Goal: Task Accomplishment & Management: Manage account settings

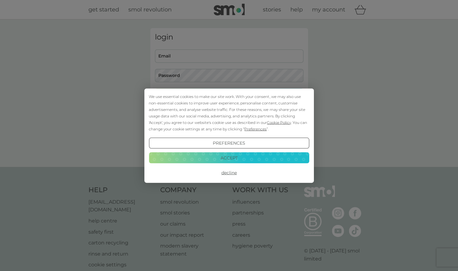
type input "[PERSON_NAME][EMAIL_ADDRESS][DOMAIN_NAME]"
click at [225, 173] on button "Decline" at bounding box center [229, 172] width 160 height 11
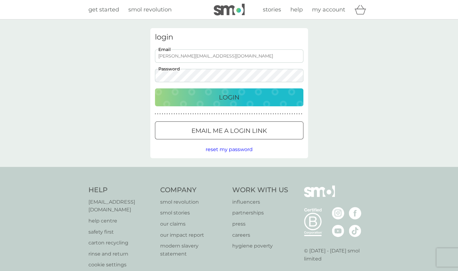
click at [282, 93] on div "Login" at bounding box center [229, 98] width 136 height 10
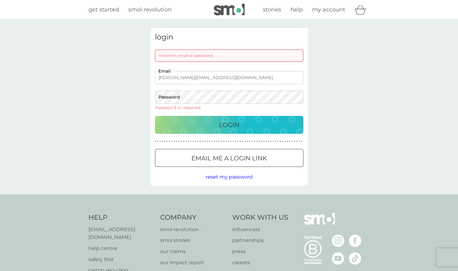
drag, startPoint x: 234, startPoint y: 79, endPoint x: 150, endPoint y: 77, distance: 83.6
click at [150, 77] on div "login Incorrect email or password [PERSON_NAME][EMAIL_ADDRESS][DOMAIN_NAME] Ema…" at bounding box center [229, 107] width 158 height 158
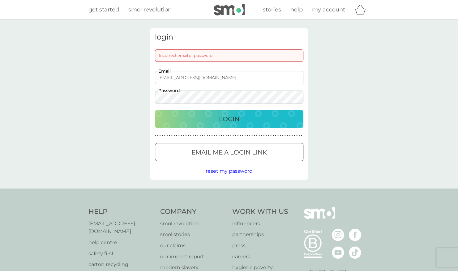
click at [155, 110] on button "Login" at bounding box center [229, 119] width 149 height 18
click at [225, 79] on input "[EMAIL_ADDRESS][DOMAIN_NAME]" at bounding box center [229, 77] width 149 height 13
drag, startPoint x: 225, startPoint y: 79, endPoint x: 154, endPoint y: 77, distance: 71.2
click at [154, 77] on div "[EMAIL_ADDRESS][DOMAIN_NAME] Email Password" at bounding box center [229, 87] width 153 height 33
type input "r"
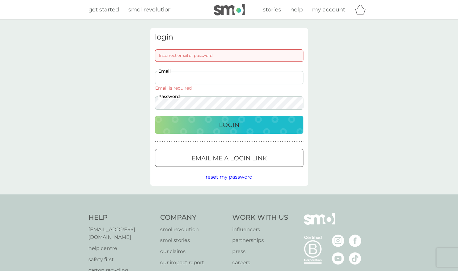
type input "[PERSON_NAME][EMAIL_ADDRESS][DOMAIN_NAME]"
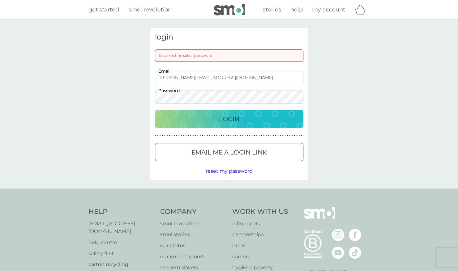
click at [154, 97] on div "[PERSON_NAME][EMAIL_ADDRESS][DOMAIN_NAME] Email Password" at bounding box center [229, 87] width 153 height 33
click at [155, 110] on button "Login" at bounding box center [229, 119] width 149 height 18
click at [354, 100] on div "login Incorrect email or password [PERSON_NAME][EMAIL_ADDRESS][DOMAIN_NAME] Ema…" at bounding box center [229, 103] width 458 height 169
click at [153, 92] on div "[PERSON_NAME][EMAIL_ADDRESS][DOMAIN_NAME] Email Password" at bounding box center [229, 87] width 153 height 33
click at [224, 173] on span "reset my password" at bounding box center [229, 171] width 47 height 6
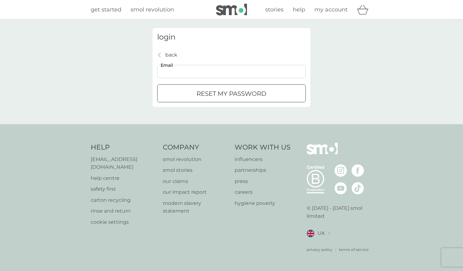
click at [254, 73] on input "Email" at bounding box center [231, 71] width 149 height 13
type input "[PERSON_NAME][EMAIL_ADDRESS][DOMAIN_NAME]"
click at [224, 96] on div "submit" at bounding box center [231, 94] width 22 height 6
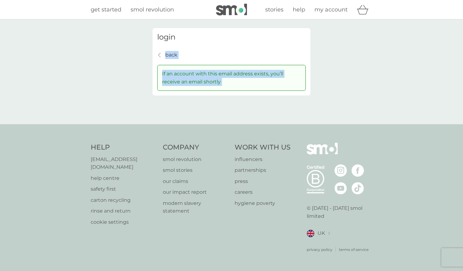
click at [224, 96] on div "login back back If an account with this email address exists, you’ll receive an…" at bounding box center [231, 72] width 167 height 88
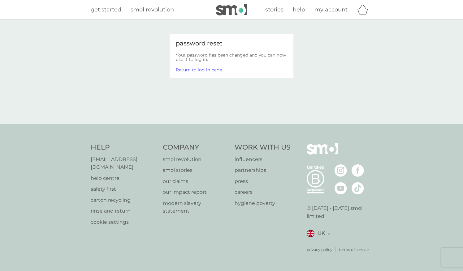
click at [206, 71] on link "Return to log in page." at bounding box center [199, 70] width 47 height 6
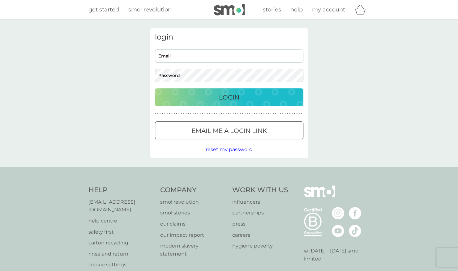
type input "[PERSON_NAME][EMAIL_ADDRESS][DOMAIN_NAME]"
click at [209, 101] on div "Login" at bounding box center [229, 98] width 136 height 10
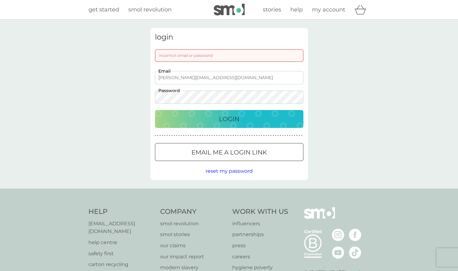
click at [152, 98] on div "login Incorrect email or password [PERSON_NAME][EMAIL_ADDRESS][DOMAIN_NAME] Ema…" at bounding box center [229, 104] width 158 height 152
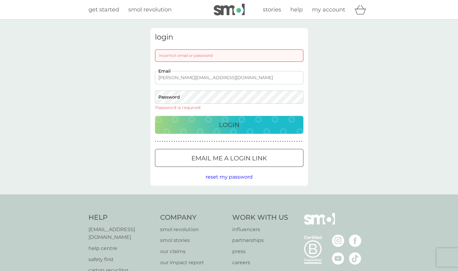
click at [353, 63] on div "login Incorrect email or password [PERSON_NAME][EMAIL_ADDRESS][DOMAIN_NAME] Ema…" at bounding box center [229, 106] width 458 height 175
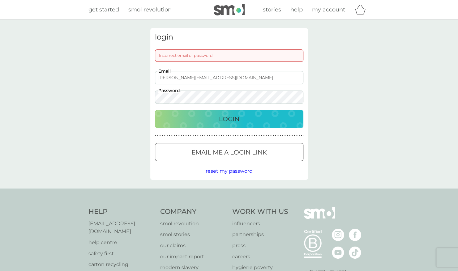
click at [233, 113] on button "Login" at bounding box center [229, 119] width 149 height 18
click at [239, 173] on span "reset my password" at bounding box center [229, 171] width 47 height 6
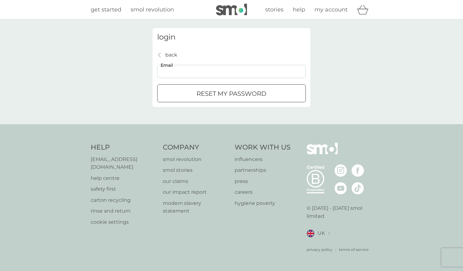
click at [240, 74] on input "Email" at bounding box center [231, 71] width 149 height 13
type input "[PERSON_NAME][EMAIL_ADDRESS][DOMAIN_NAME]"
click at [221, 89] on p "reset my password" at bounding box center [232, 94] width 70 height 10
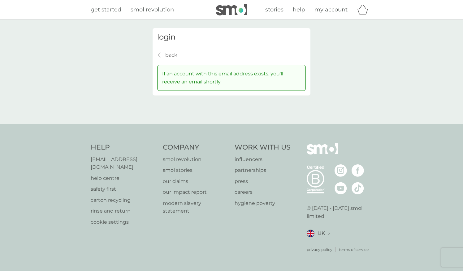
click at [170, 54] on p "back" at bounding box center [171, 55] width 12 height 8
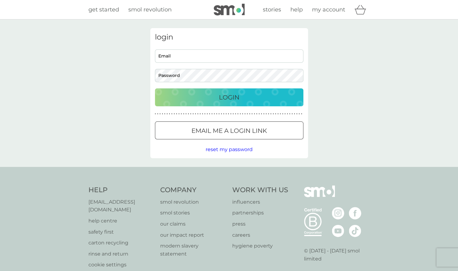
type input "[PERSON_NAME][EMAIL_ADDRESS][DOMAIN_NAME]"
click at [150, 74] on div "login rebecca.burden@btinternet.com Email Password Login ● ● ● ● ● ● ● ● ● ● ● …" at bounding box center [229, 93] width 167 height 130
click at [155, 89] on button "Login" at bounding box center [229, 98] width 149 height 18
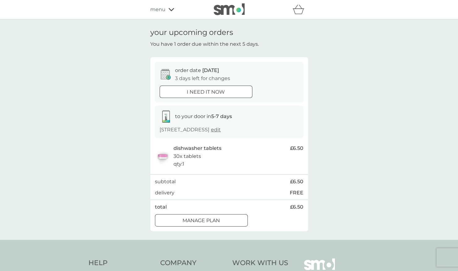
click at [216, 224] on p "Manage plan" at bounding box center [201, 221] width 37 height 8
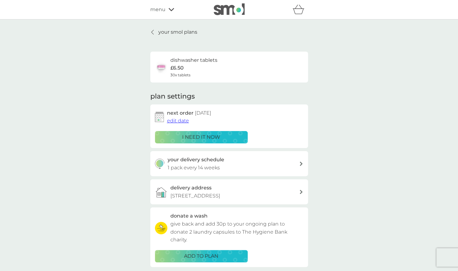
click at [277, 164] on div "your delivery schedule 1 pack every 14 weeks" at bounding box center [234, 164] width 132 height 16
select select "98"
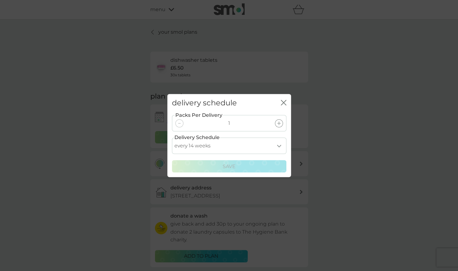
click at [282, 101] on icon "close" at bounding box center [282, 102] width 2 height 5
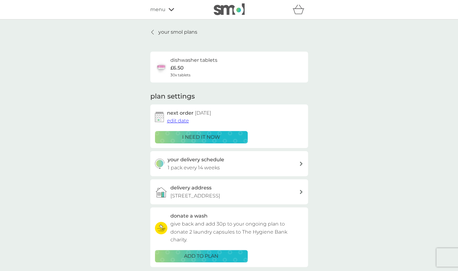
click at [268, 165] on div "your delivery schedule 1 pack every 14 weeks" at bounding box center [234, 164] width 132 height 16
select select "98"
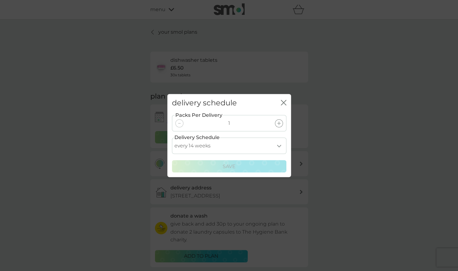
click at [280, 145] on select "every 1 week every 2 weeks every 3 weeks every 4 weeks every 5 weeks every 6 we…" at bounding box center [229, 146] width 115 height 16
click at [345, 104] on div "delivery schedule close Packs Per Delivery 1 Delivery Schedule every 1 week eve…" at bounding box center [229, 135] width 458 height 271
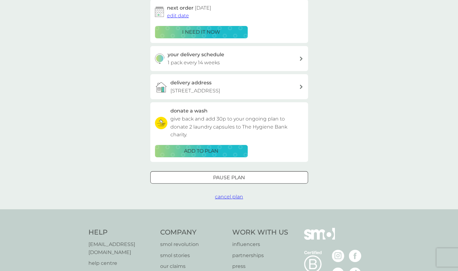
scroll to position [106, 0]
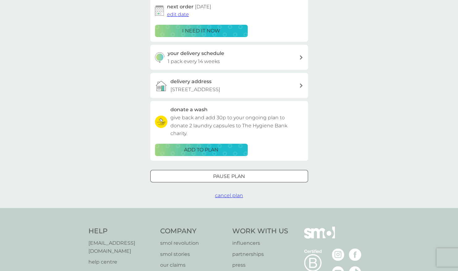
click at [241, 177] on p "Pause plan" at bounding box center [229, 177] width 32 height 8
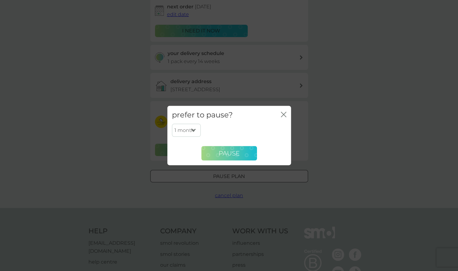
click at [237, 153] on span "Pause" at bounding box center [229, 153] width 21 height 7
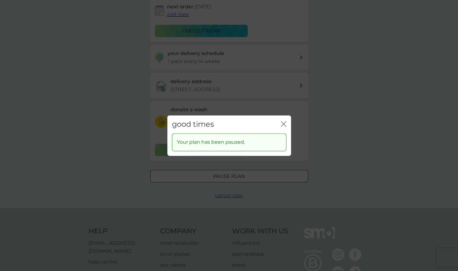
click at [287, 124] on div "good times close" at bounding box center [229, 124] width 124 height 18
click at [282, 124] on icon "close" at bounding box center [284, 124] width 6 height 6
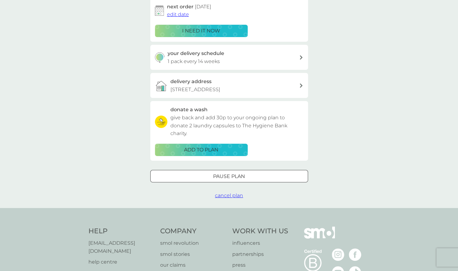
click at [238, 184] on div "Pause plan cancel plan" at bounding box center [229, 185] width 158 height 30
click at [239, 175] on div at bounding box center [229, 176] width 22 height 6
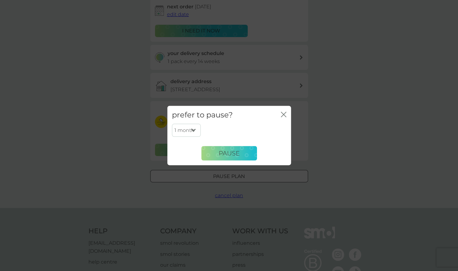
click at [194, 128] on select "1 month 2 months 3 months 4 months 5 months 6 months" at bounding box center [186, 130] width 29 height 13
select select "3"
click at [172, 124] on select "1 month 2 months 3 months 4 months 5 months 6 months" at bounding box center [186, 130] width 29 height 13
click at [228, 154] on span "Pause" at bounding box center [229, 153] width 21 height 7
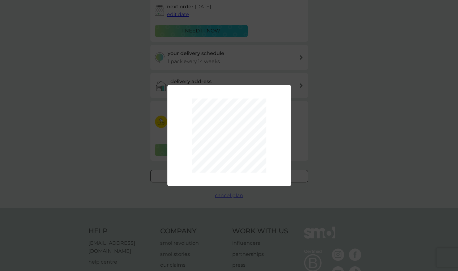
click at [317, 120] on div "1 month 2 months 3 months 4 months 5 months 6 months Pause" at bounding box center [229, 135] width 458 height 271
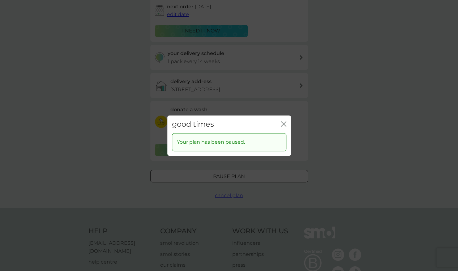
click at [281, 125] on icon "close" at bounding box center [284, 124] width 6 height 6
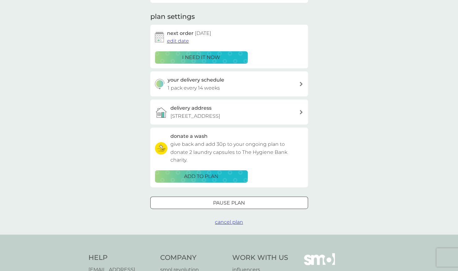
scroll to position [0, 0]
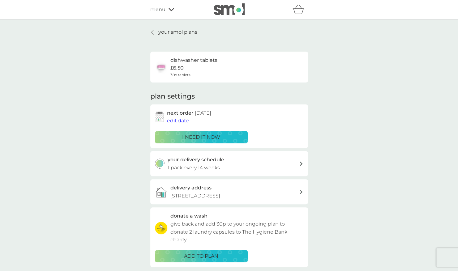
click at [166, 29] on p "your smol plans" at bounding box center [177, 32] width 39 height 8
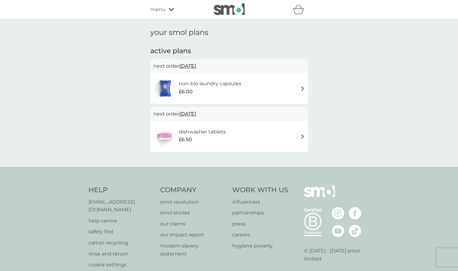
click at [165, 9] on span "menu" at bounding box center [157, 10] width 15 height 8
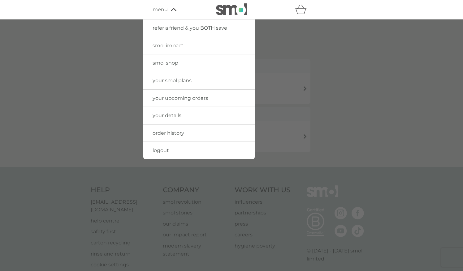
click at [168, 113] on span "your details" at bounding box center [167, 116] width 29 height 6
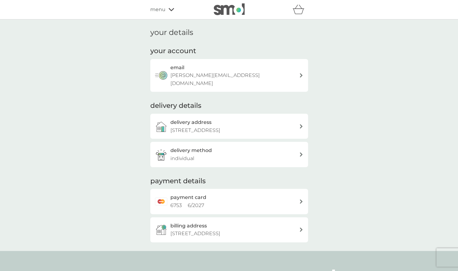
click at [223, 75] on p "[PERSON_NAME][EMAIL_ADDRESS][DOMAIN_NAME]" at bounding box center [235, 79] width 129 height 16
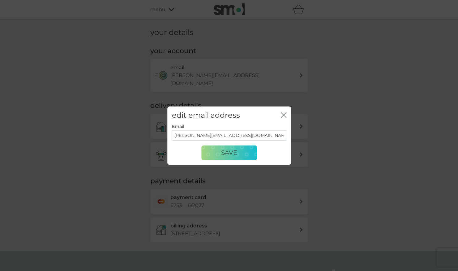
drag, startPoint x: 249, startPoint y: 137, endPoint x: 174, endPoint y: 132, distance: 75.1
click at [174, 132] on input "[PERSON_NAME][EMAIL_ADDRESS][DOMAIN_NAME]" at bounding box center [229, 136] width 115 height 11
type input "[EMAIL_ADDRESS][DOMAIN_NAME]"
click at [230, 153] on span "Save" at bounding box center [229, 152] width 16 height 7
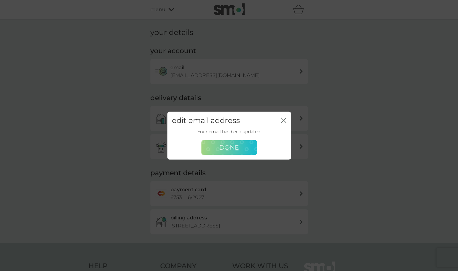
click at [238, 146] on span "Done" at bounding box center [228, 147] width 19 height 7
